Goal: Task Accomplishment & Management: Complete application form

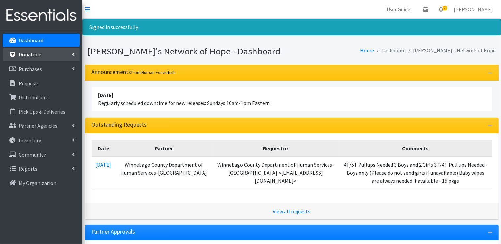
click at [72, 54] on icon at bounding box center [73, 54] width 3 height 5
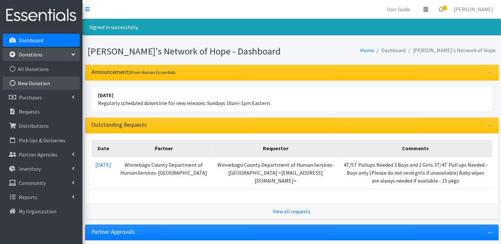
click at [44, 83] on link "New Donation" at bounding box center [41, 82] width 77 height 13
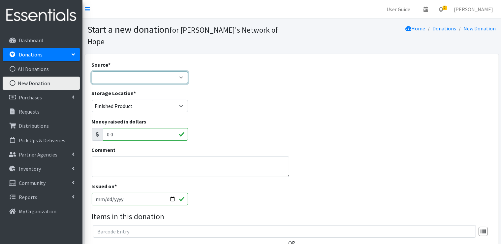
click at [182, 71] on select "Product Drive Manufacturer Donation Site Misc. Donation" at bounding box center [140, 77] width 96 height 13
click at [207, 61] on div "Source * Product Drive Manufacturer Donation Site Misc. Donation" at bounding box center [291, 75] width 405 height 28
click at [182, 71] on select "Product Drive Manufacturer Donation Site Misc. Donation" at bounding box center [140, 77] width 96 height 13
select select "Manufacturer"
click at [92, 71] on select "Product Drive Manufacturer Donation Site Misc. Donation" at bounding box center [140, 77] width 96 height 13
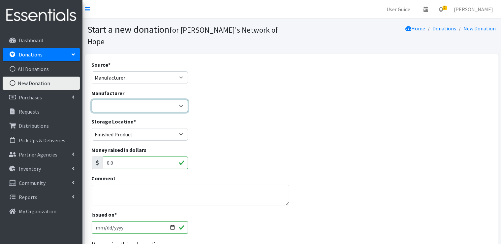
click at [175, 100] on select "Kimberly-Clark National Diaper Bank Network ---Create new Manufacturer---" at bounding box center [140, 106] width 96 height 13
select select "256"
click at [92, 100] on select "Kimberly-Clark National Diaper Bank Network ---Create new Manufacturer---" at bounding box center [140, 106] width 96 height 13
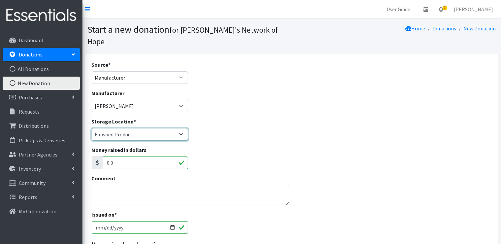
click at [151, 128] on select "Cloth Diapers Finished Product RAW Product" at bounding box center [140, 134] width 96 height 13
select select "448"
click at [92, 128] on select "Cloth Diapers Finished Product RAW Product" at bounding box center [140, 134] width 96 height 13
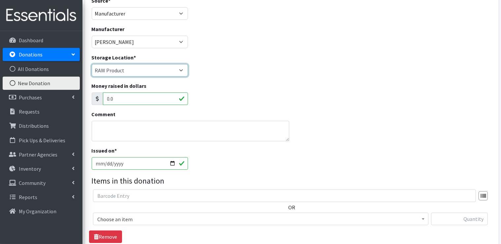
scroll to position [66, 0]
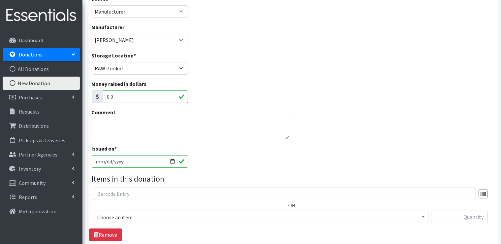
click at [178, 155] on input "2025-09-08" at bounding box center [140, 161] width 96 height 13
click at [163, 155] on input "2025-09-08" at bounding box center [140, 161] width 96 height 13
click at [134, 155] on input "2025-09-08" at bounding box center [140, 161] width 96 height 13
click at [173, 155] on input "2025-09-08" at bounding box center [140, 161] width 96 height 13
type input "2025-09-05"
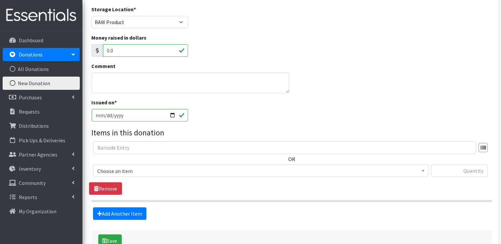
scroll to position [132, 0]
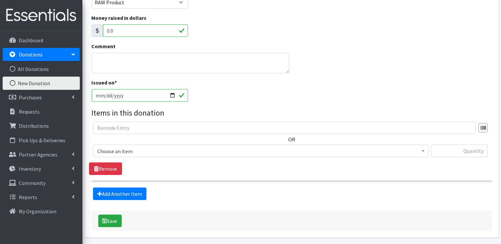
click at [148, 146] on span "Choose an item" at bounding box center [260, 150] width 327 height 9
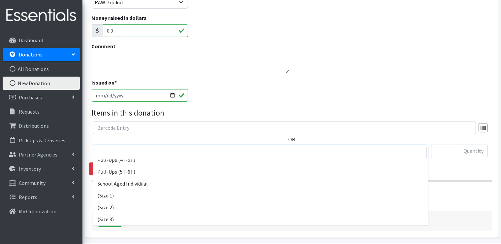
scroll to position [626, 0]
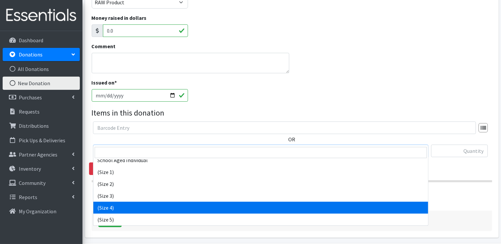
select select "14512"
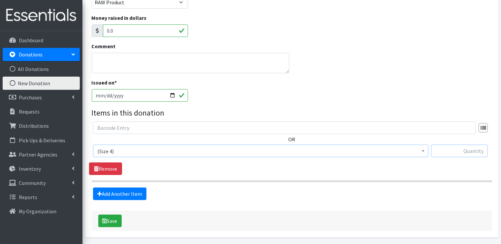
click at [452, 144] on input "text" at bounding box center [459, 150] width 57 height 13
type input "24960"
click at [131, 187] on link "Add Another Item" at bounding box center [119, 193] width 53 height 13
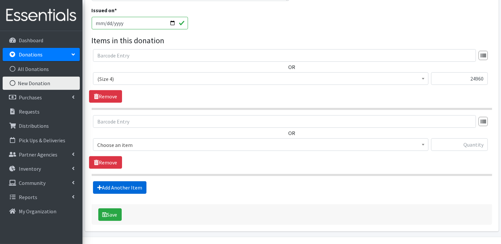
scroll to position [209, 0]
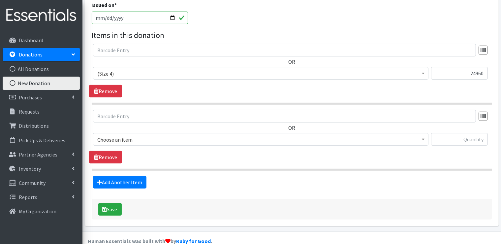
click at [135, 135] on span "Choose an item" at bounding box center [260, 139] width 327 height 9
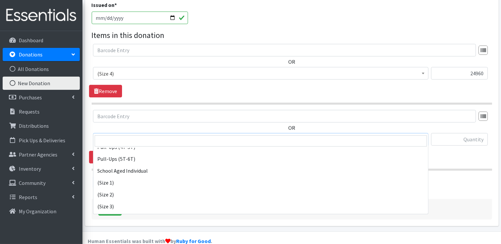
scroll to position [659, 0]
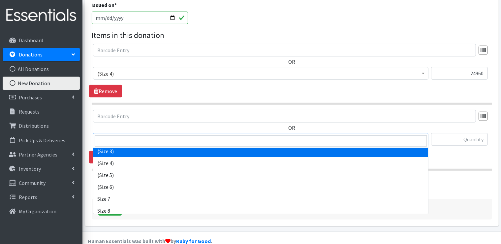
select select "14507"
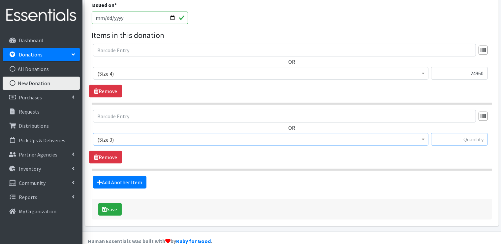
click at [481, 133] on input "text" at bounding box center [459, 139] width 57 height 13
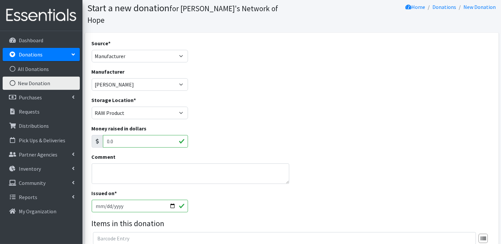
scroll to position [12, 0]
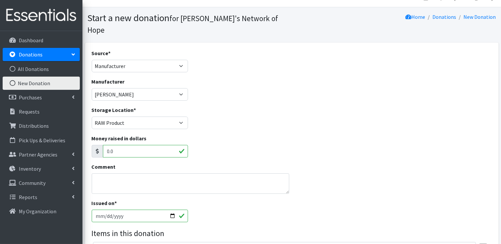
type input "26100"
click at [274, 173] on textarea "Comment" at bounding box center [191, 183] width 198 height 20
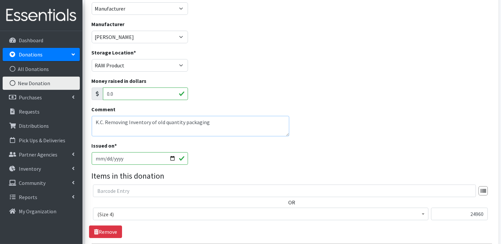
scroll to position [44, 0]
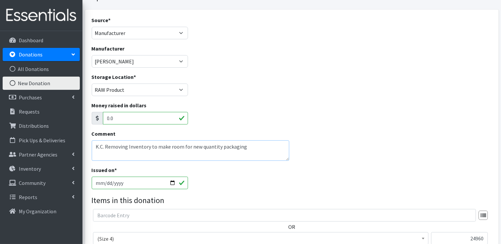
click at [108, 140] on textarea "K.C. Removing Inventory to make room for new quantity packaging" at bounding box center [191, 150] width 198 height 20
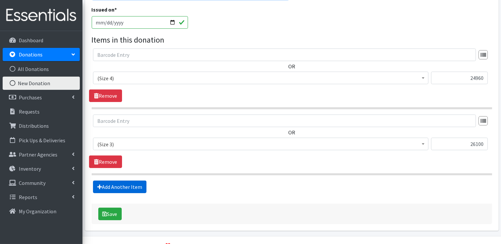
scroll to position [209, 0]
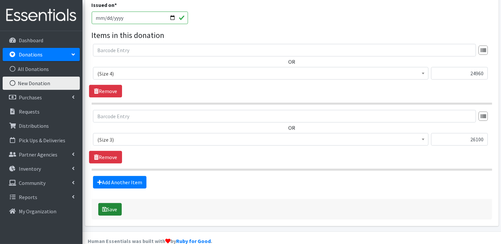
type textarea "K.C. removing Inventory to make room for new quantity packaging"
click at [117, 203] on button "Save" at bounding box center [109, 209] width 23 height 13
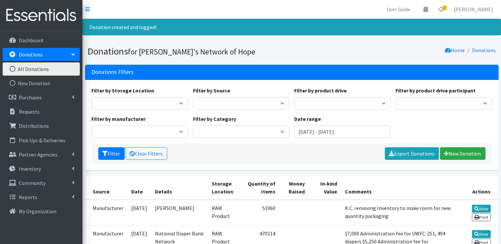
scroll to position [33, 0]
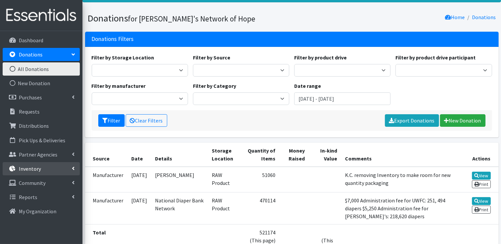
click at [74, 169] on icon at bounding box center [73, 167] width 3 height 5
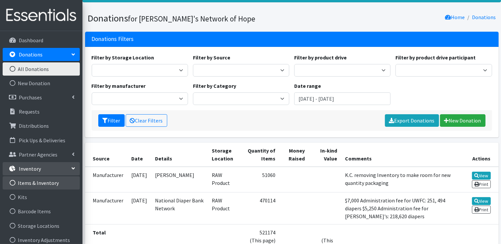
click at [44, 184] on link "Items & Inventory" at bounding box center [41, 182] width 77 height 13
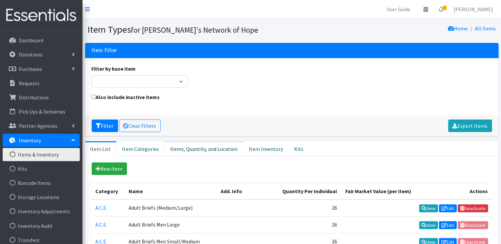
click at [202, 149] on link "Items, Quantity, and Location" at bounding box center [204, 148] width 78 height 15
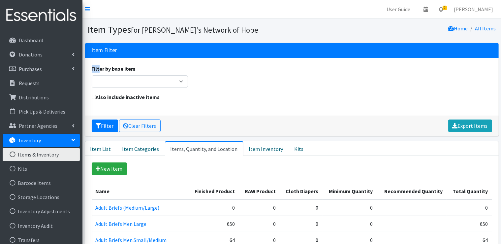
drag, startPoint x: 93, startPoint y: 67, endPoint x: 103, endPoint y: 75, distance: 13.6
click at [92, 71] on label "Filter by base item" at bounding box center [114, 69] width 44 height 8
click at [35, 43] on p "Dashboard" at bounding box center [31, 40] width 24 height 7
